Goal: Task Accomplishment & Management: Manage account settings

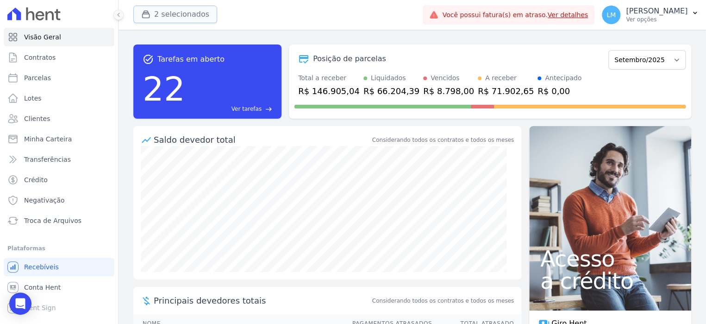
click at [173, 17] on button "2 selecionados" at bounding box center [175, 15] width 84 height 18
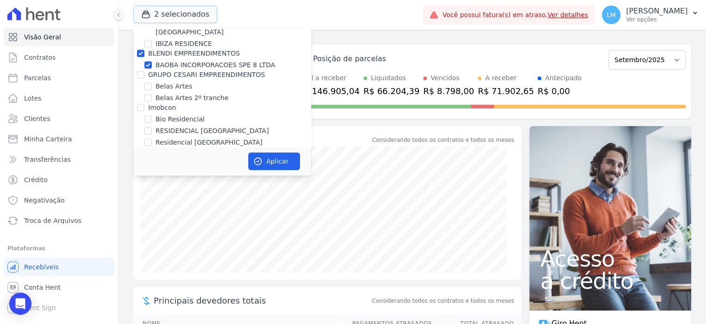
scroll to position [371, 0]
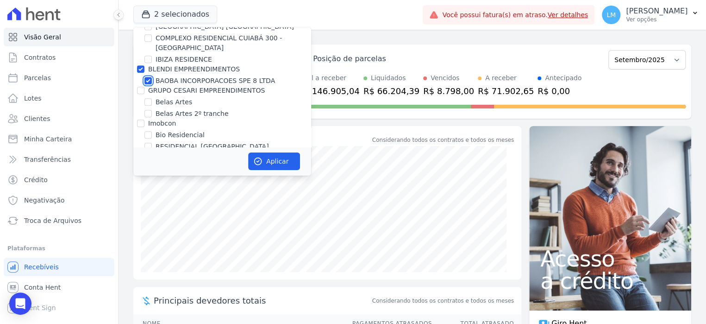
click at [149, 78] on input "BAOBA INCORPORACOES SPE 8 LTDA" at bounding box center [147, 80] width 7 height 7
checkbox input "false"
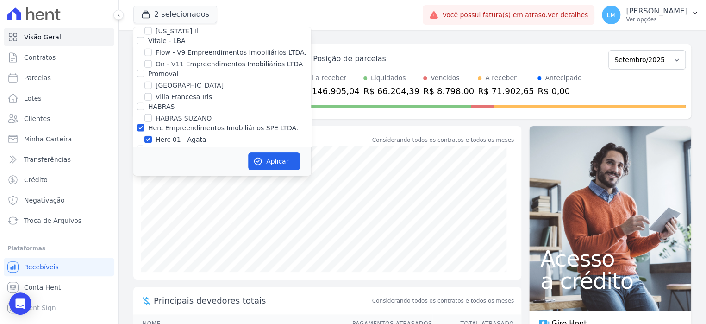
scroll to position [1112, 0]
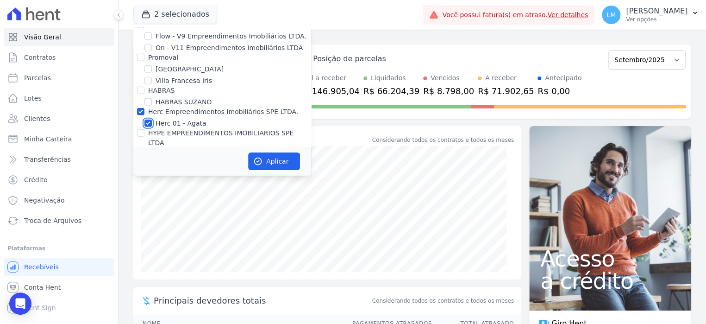
click at [150, 119] on input "Herc 01 - Agata" at bounding box center [147, 122] width 7 height 7
checkbox input "false"
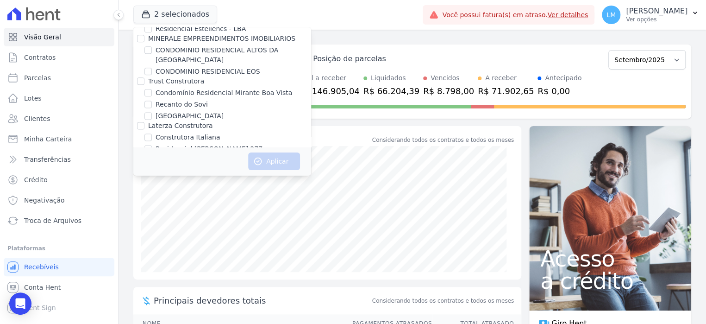
scroll to position [597, 0]
click at [125, 62] on div "task_alt Tarefas em aberto 22 Ver tarefas east Posição de parcelas Dezembro/202…" at bounding box center [413, 177] width 588 height 294
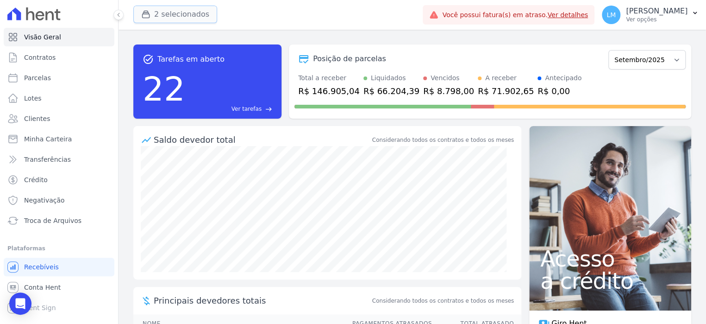
click at [205, 16] on button "2 selecionados" at bounding box center [175, 15] width 84 height 18
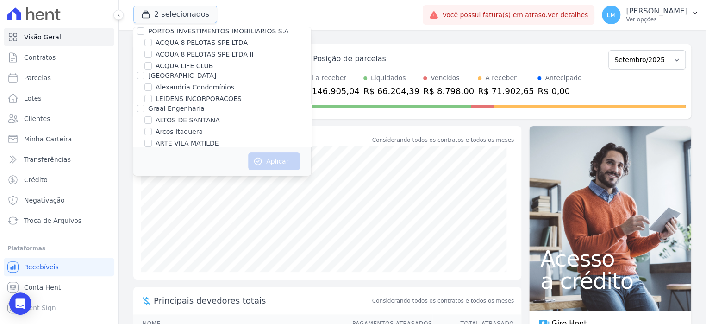
scroll to position [88, 0]
